Goal: Task Accomplishment & Management: Manage account settings

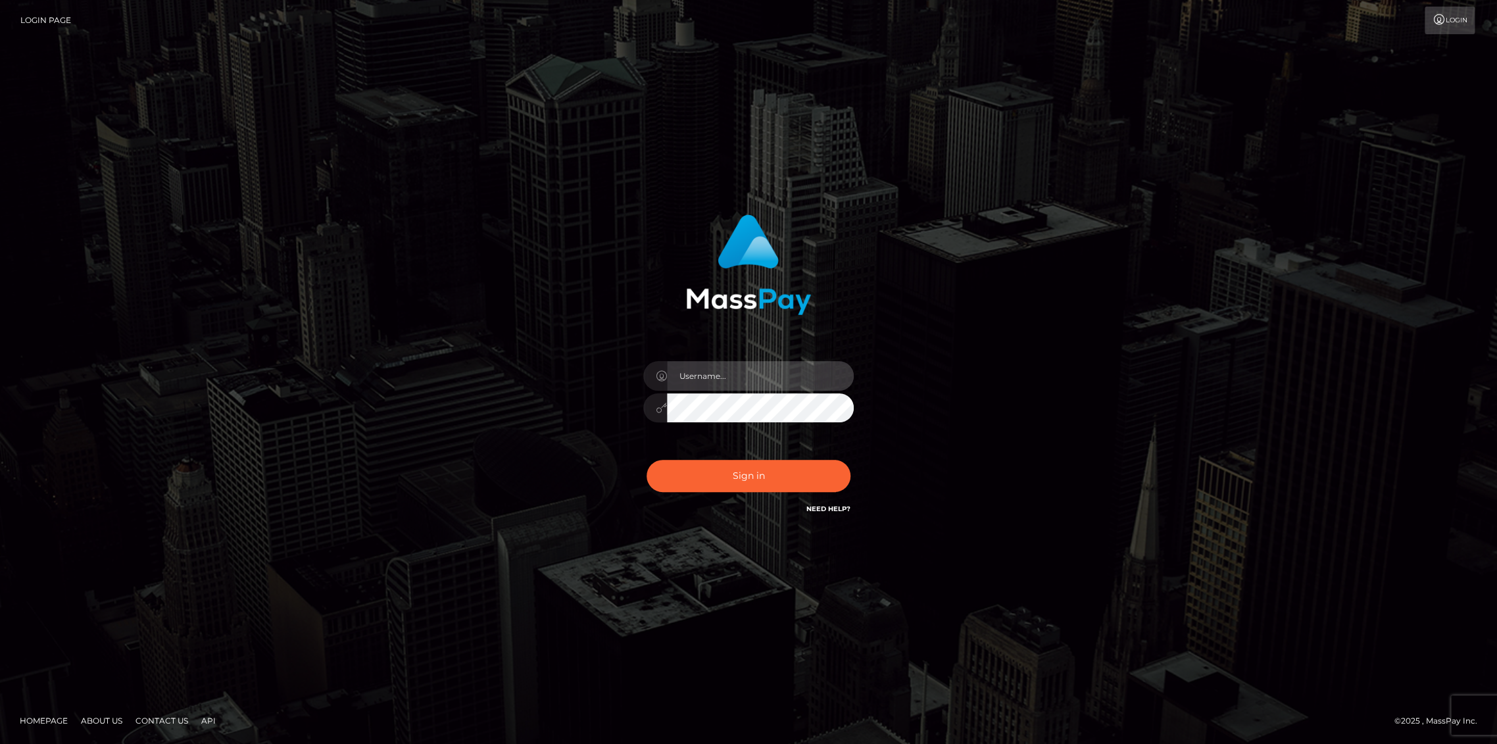
type input "fede.luminary"
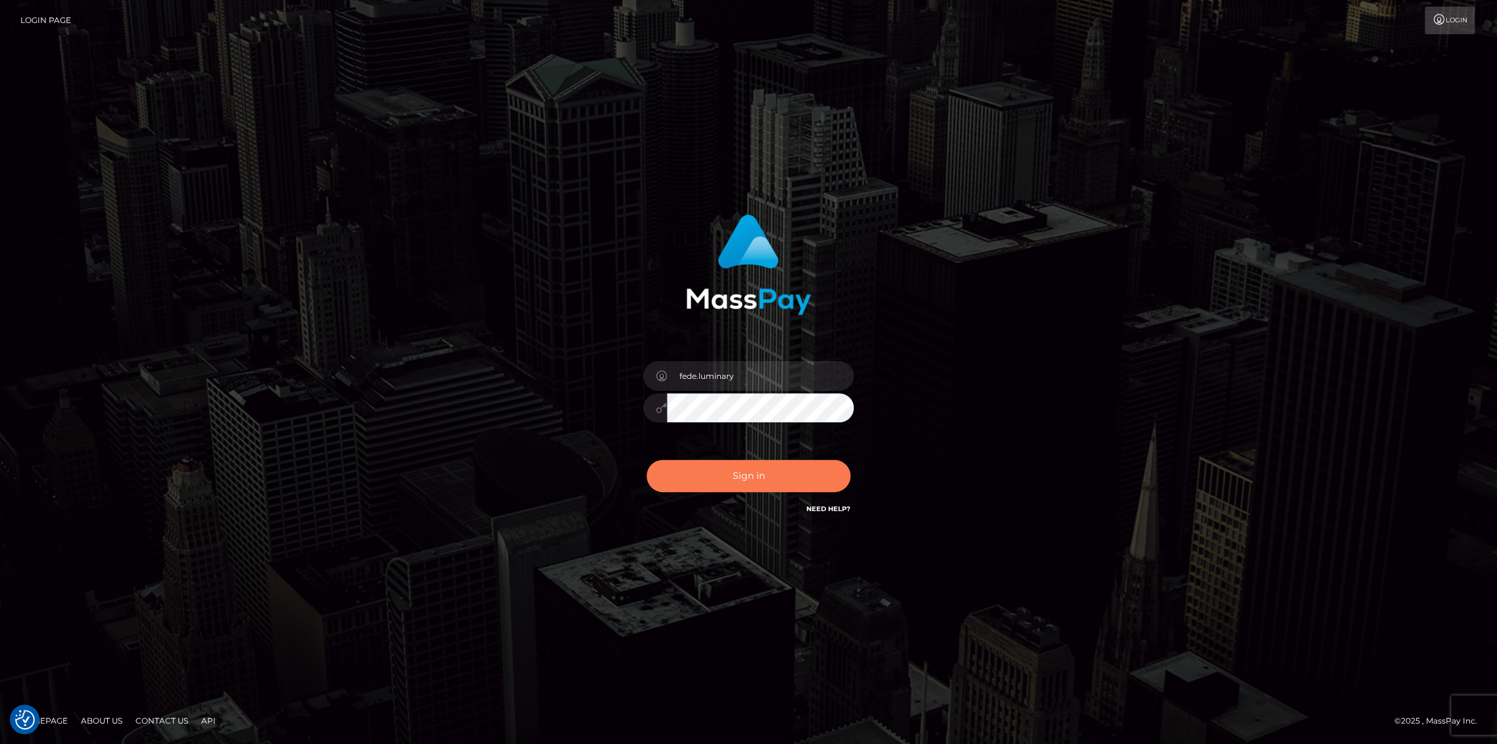
click at [724, 479] on button "Sign in" at bounding box center [749, 476] width 204 height 32
type input "fede.luminary"
click at [745, 470] on button "Sign in" at bounding box center [749, 476] width 204 height 32
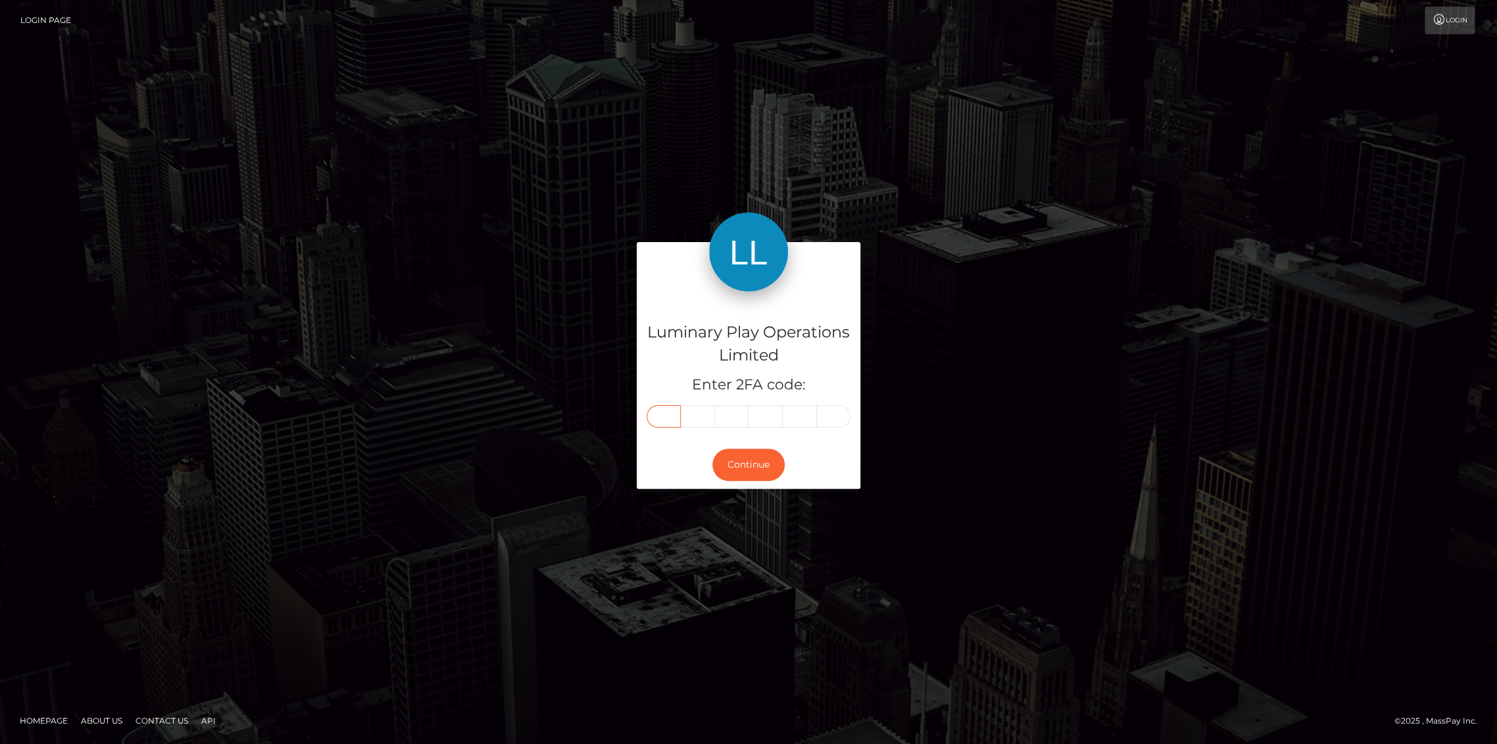
click at [670, 420] on input "text" at bounding box center [664, 416] width 34 height 22
type input "2"
type input "8"
type input "9"
type input "7"
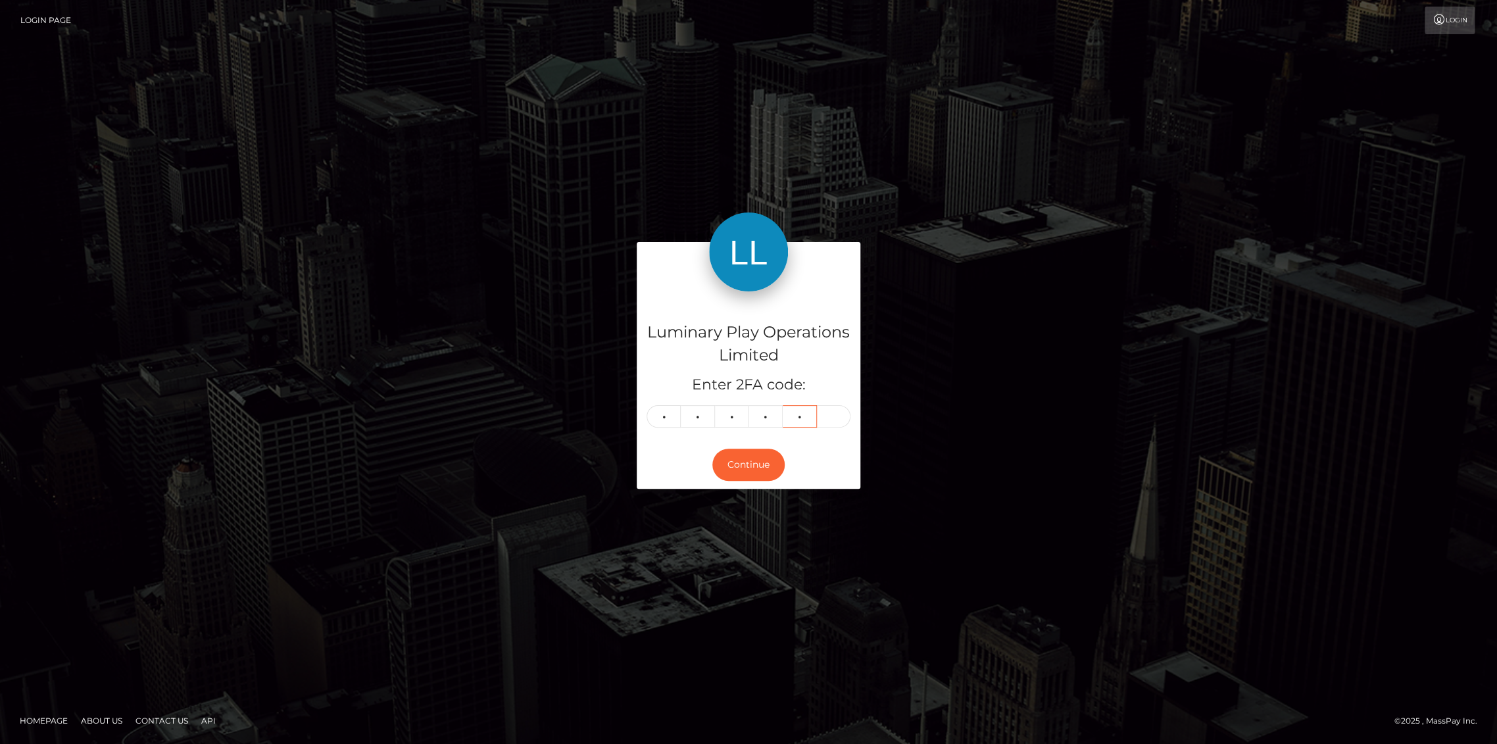
type input "8"
type input "6"
